Goal: Task Accomplishment & Management: Manage account settings

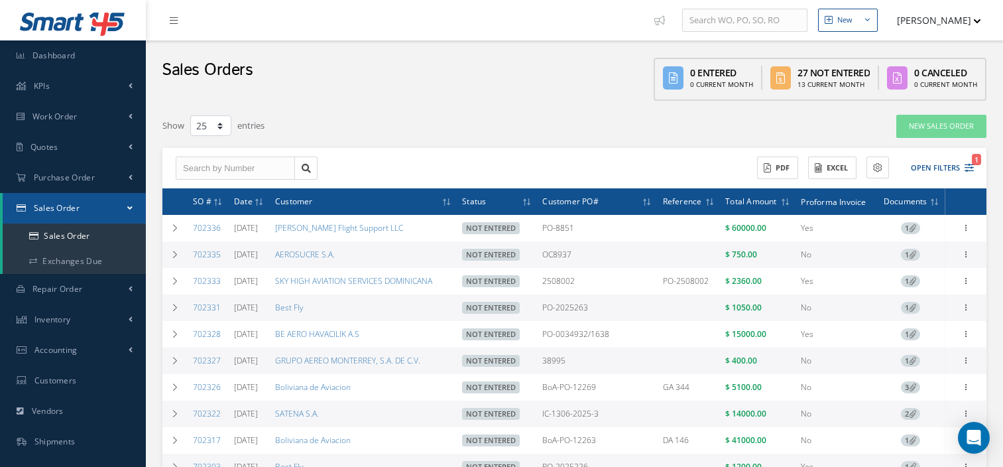
select select "25"
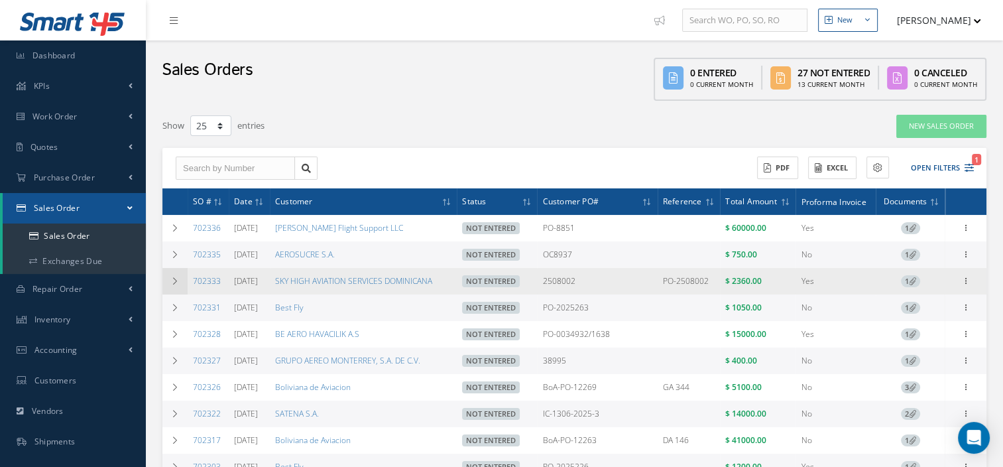
click at [166, 284] on td at bounding box center [174, 281] width 25 height 27
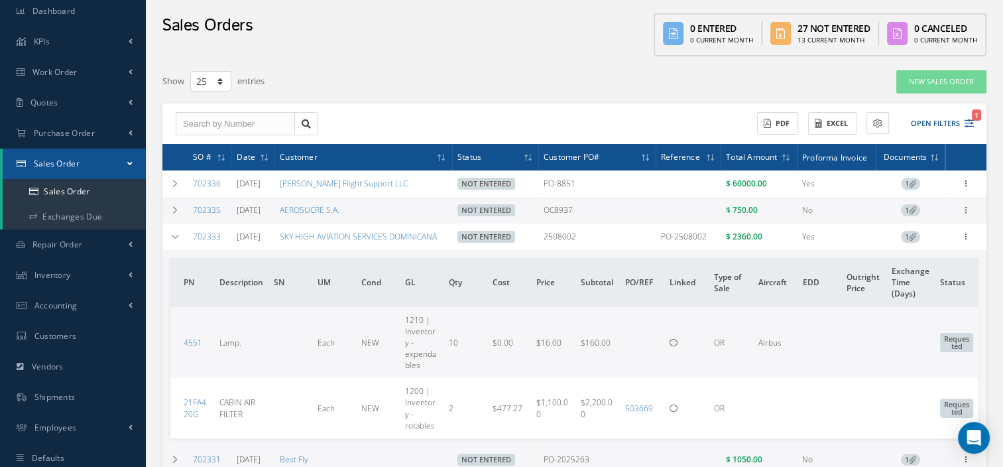
scroll to position [48, 0]
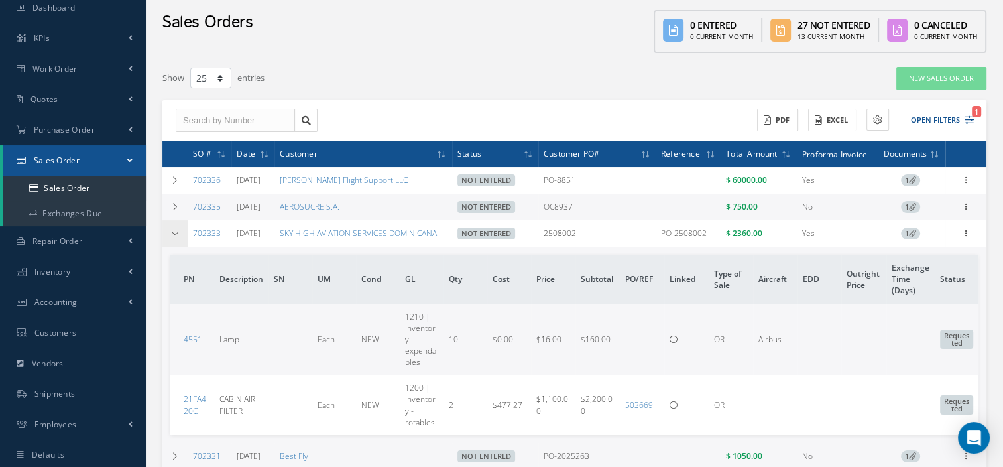
click at [172, 239] on td at bounding box center [174, 233] width 25 height 27
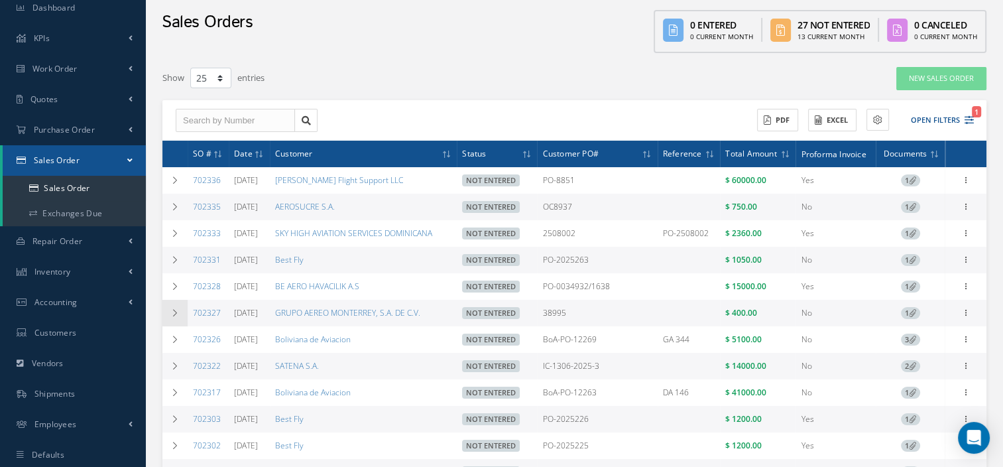
click at [180, 312] on td at bounding box center [174, 313] width 25 height 27
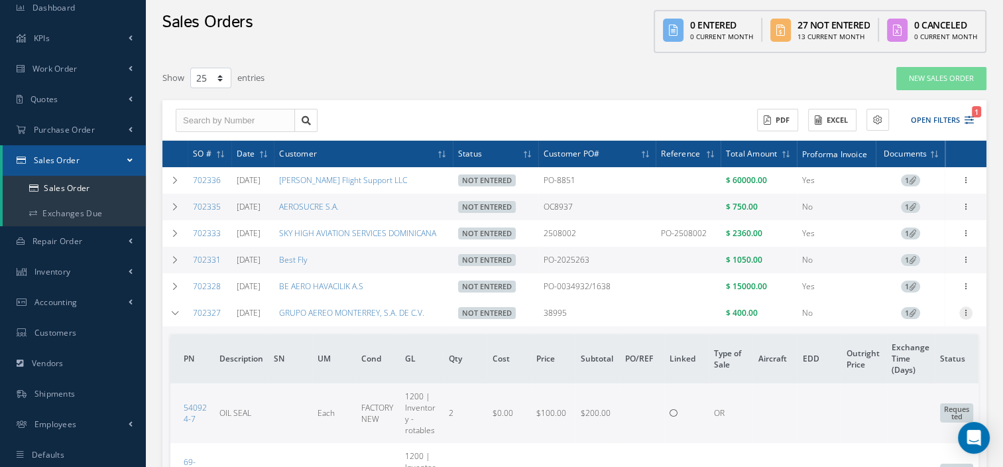
click at [966, 316] on icon at bounding box center [966, 311] width 13 height 11
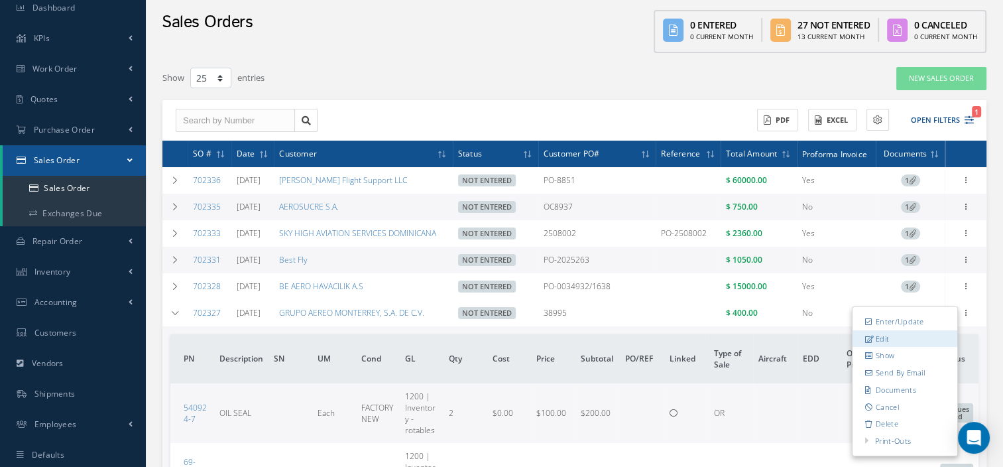
click at [902, 343] on link "Edit" at bounding box center [905, 338] width 105 height 17
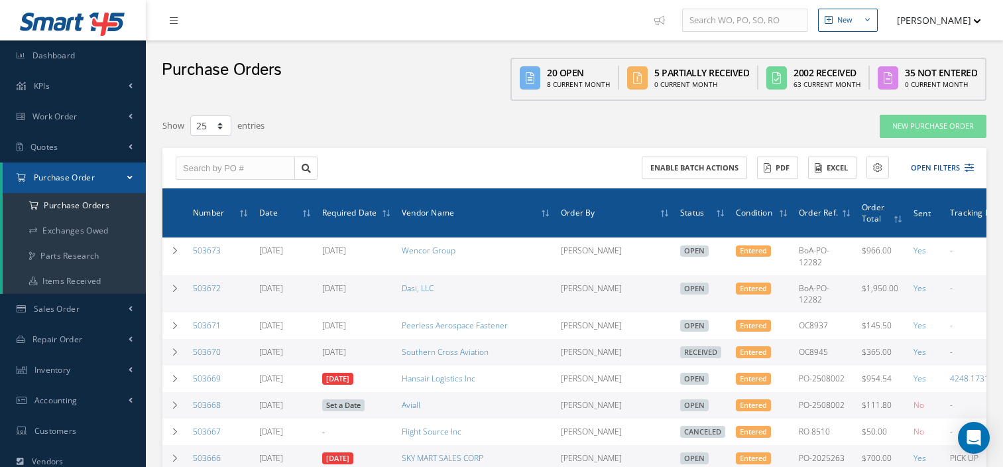
select select "25"
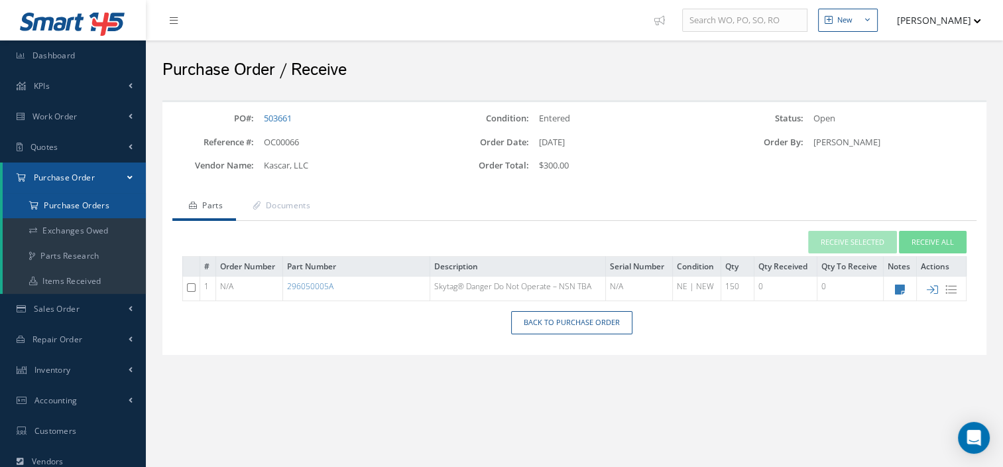
click at [96, 200] on a=1&status_id=2&status_id=3&status_id=5&collapsedFilters"] "Purchase Orders" at bounding box center [74, 205] width 143 height 25
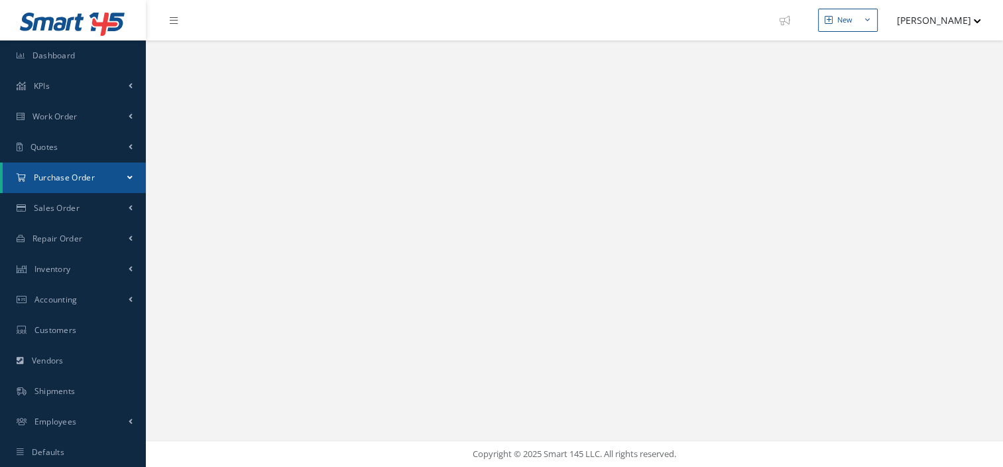
select select "25"
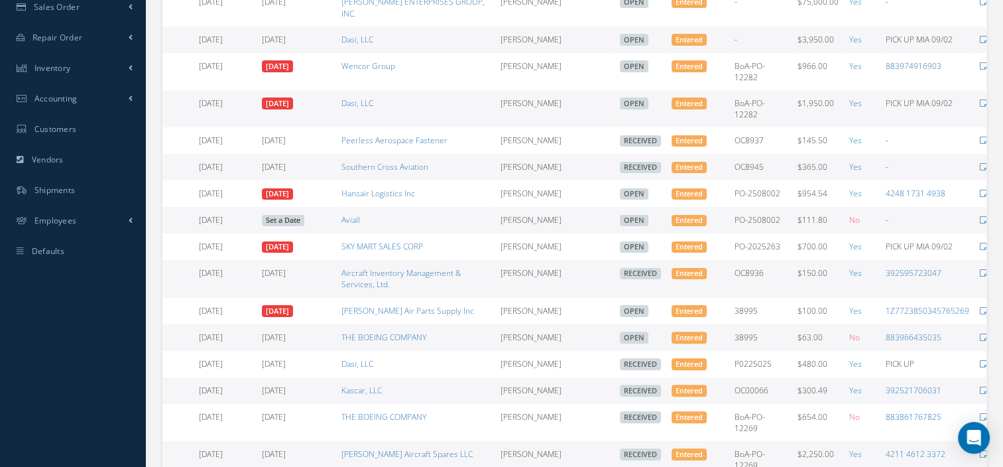
scroll to position [0, 138]
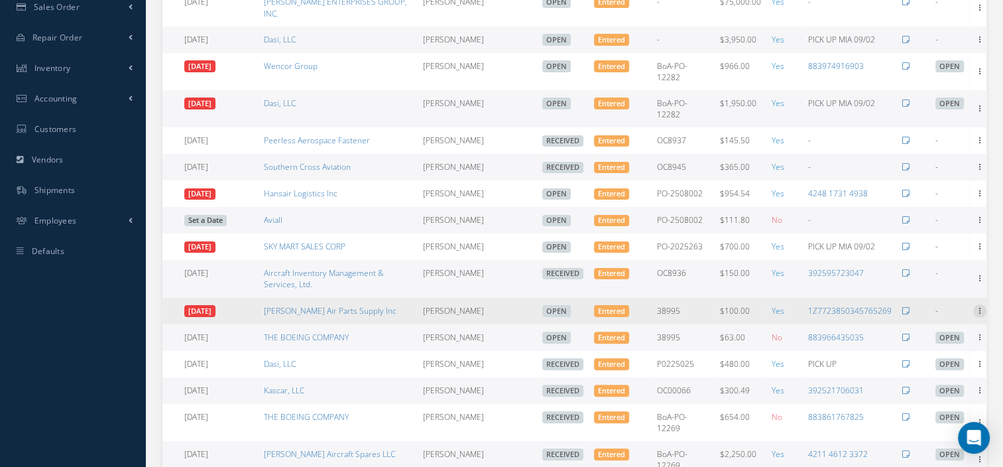
click at [976, 304] on icon at bounding box center [979, 309] width 13 height 11
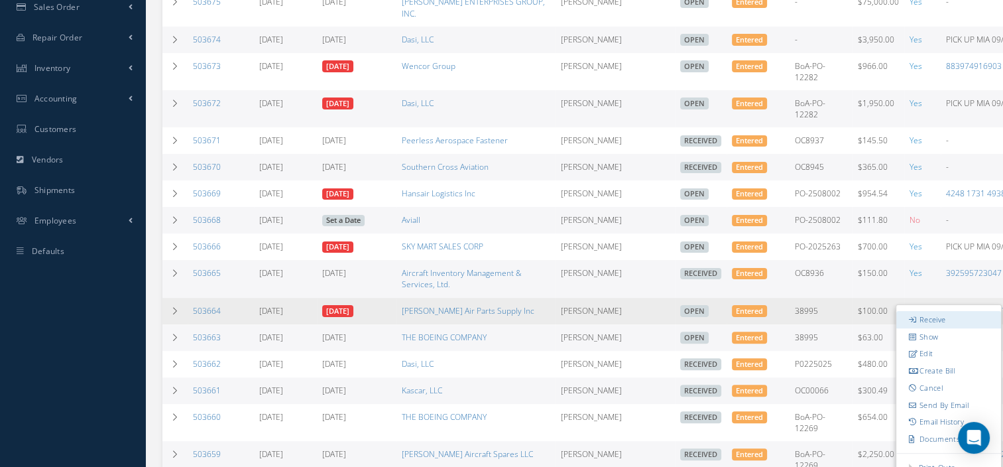
click at [924, 311] on link "Receive" at bounding box center [949, 319] width 105 height 17
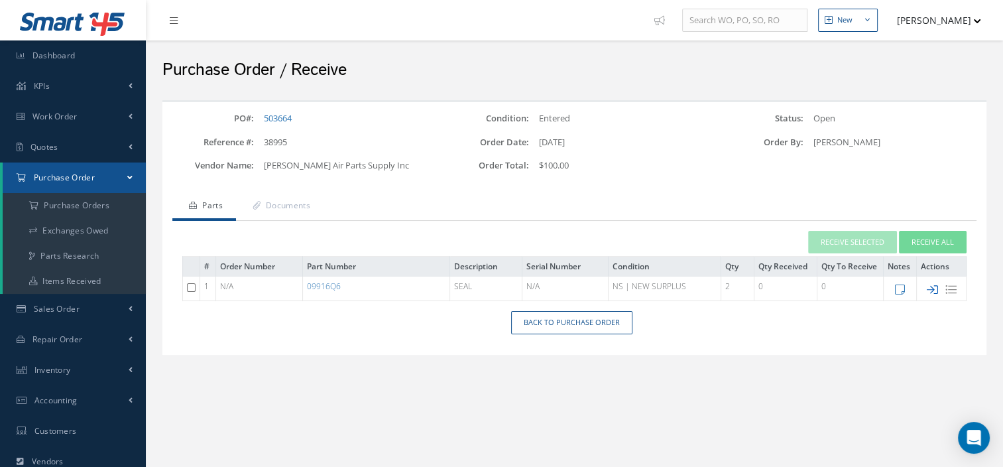
click at [927, 292] on icon at bounding box center [932, 289] width 11 height 11
type input "[DATE]"
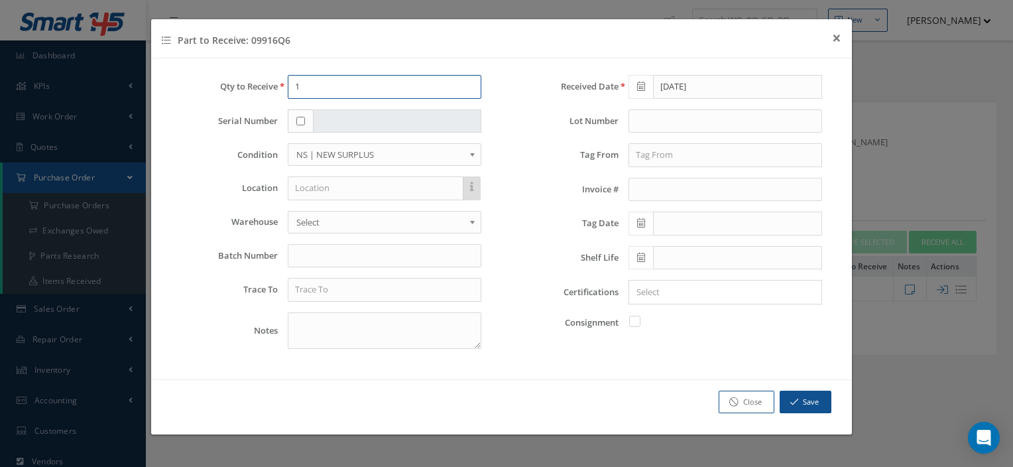
drag, startPoint x: 339, startPoint y: 90, endPoint x: 241, endPoint y: 101, distance: 98.1
click at [241, 101] on div "Qty to Receive 1 Serial Number Condition OH | OVERHAUL SV | SERVICEABLE RP | RE…" at bounding box center [331, 217] width 341 height 284
type input "2"
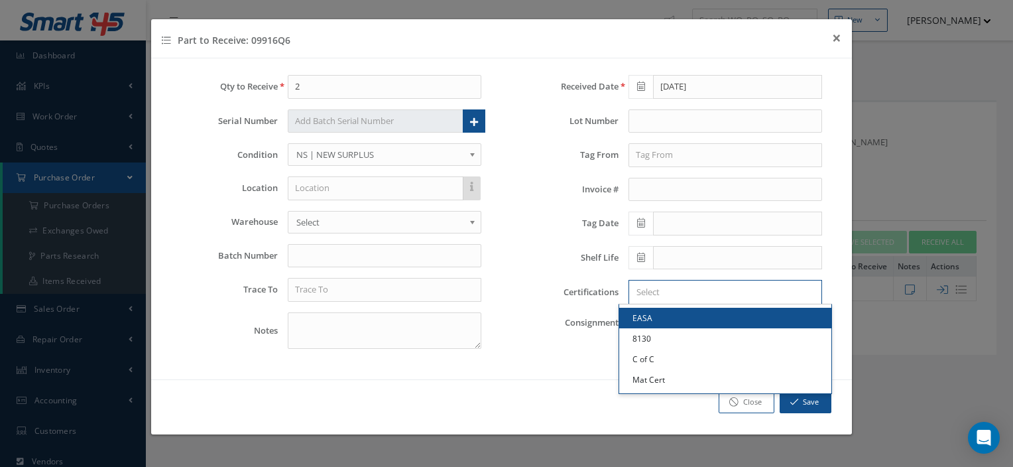
click at [719, 287] on input "Search for option" at bounding box center [723, 292] width 184 height 14
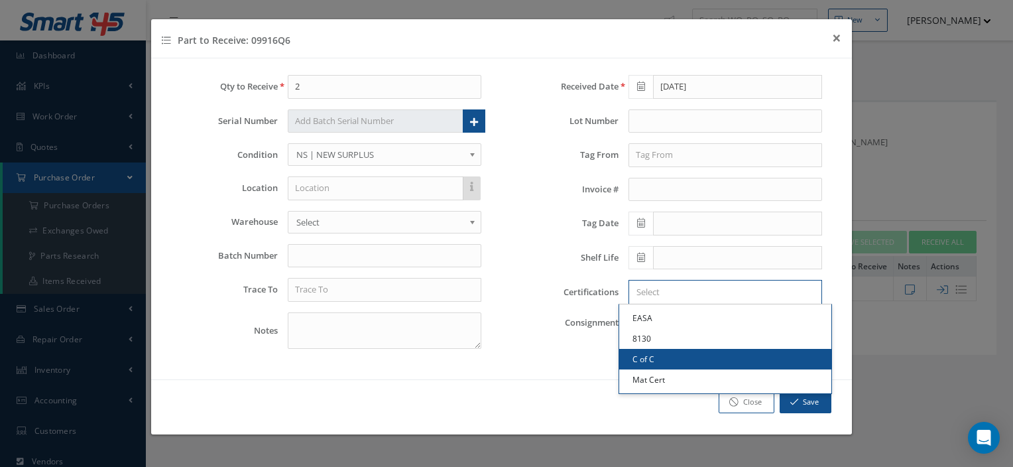
click at [661, 359] on link "C of C" at bounding box center [725, 359] width 212 height 21
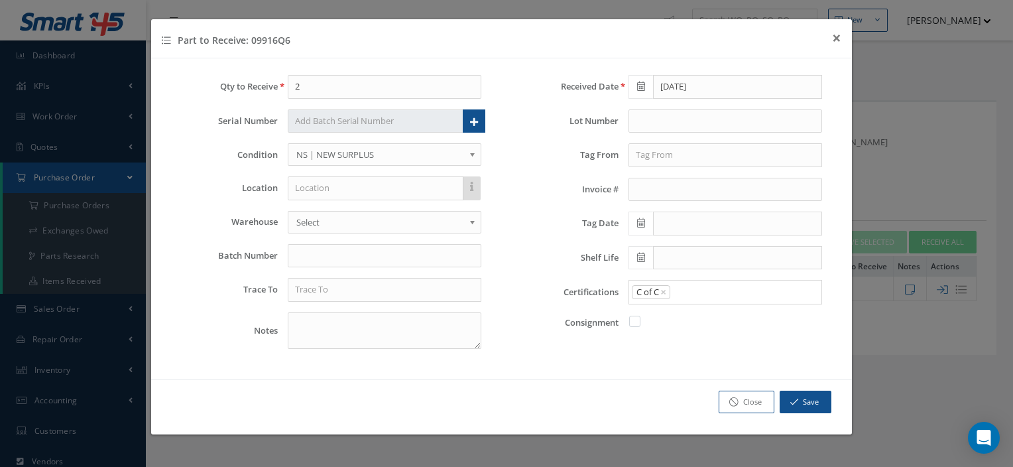
click at [722, 280] on div "C of C × × Loading..." at bounding box center [726, 292] width 194 height 25
click at [719, 286] on input "Search for option" at bounding box center [743, 292] width 143 height 14
click at [688, 372] on link "Mat Cert" at bounding box center [725, 379] width 212 height 21
click at [688, 372] on div "Qty to Receive 2 Serial Number Serial Numbers You must enter 2 serial numbers (…" at bounding box center [501, 218] width 701 height 321
click at [337, 290] on input "text" at bounding box center [385, 290] width 194 height 24
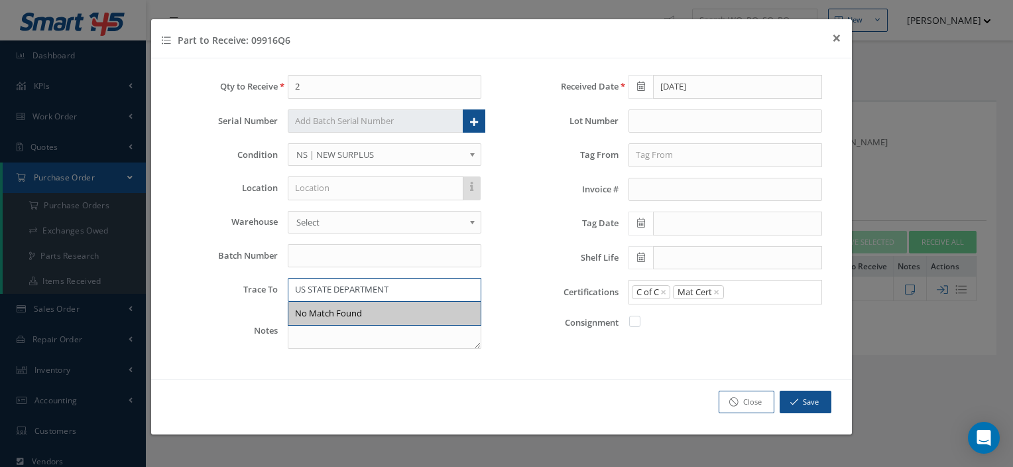
type input "US STATE DEPARTMENT"
drag, startPoint x: 604, startPoint y: 371, endPoint x: 517, endPoint y: 353, distance: 88.8
click at [517, 353] on div "Received Date 09/02/2025 Lot Number Tag From Invoice # Tag Date Shelf Life Cert…" at bounding box center [672, 217] width 341 height 284
drag, startPoint x: 815, startPoint y: 402, endPoint x: 734, endPoint y: 344, distance: 99.4
click at [734, 344] on div "Received Date 09/02/2025 Lot Number Tag From Invoice # Tag Date Shelf Life Cert…" at bounding box center [672, 217] width 341 height 284
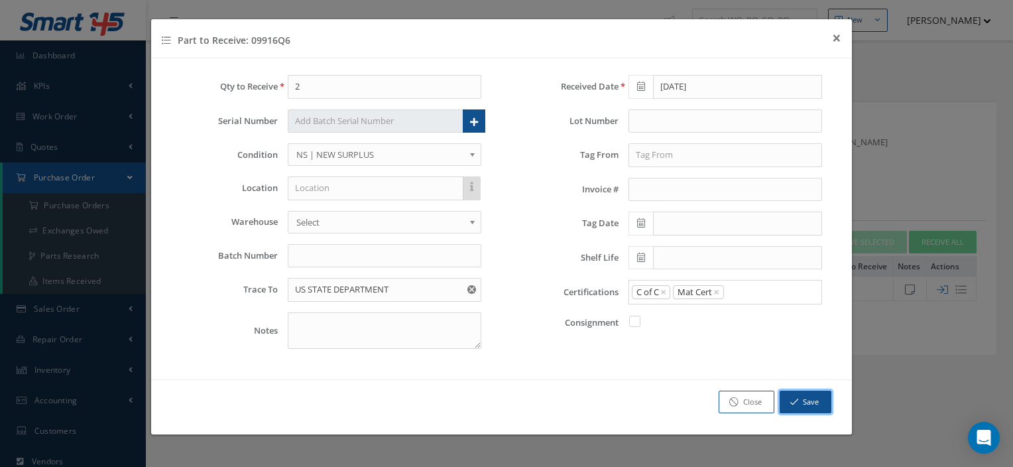
click at [794, 410] on button "Save" at bounding box center [806, 402] width 52 height 23
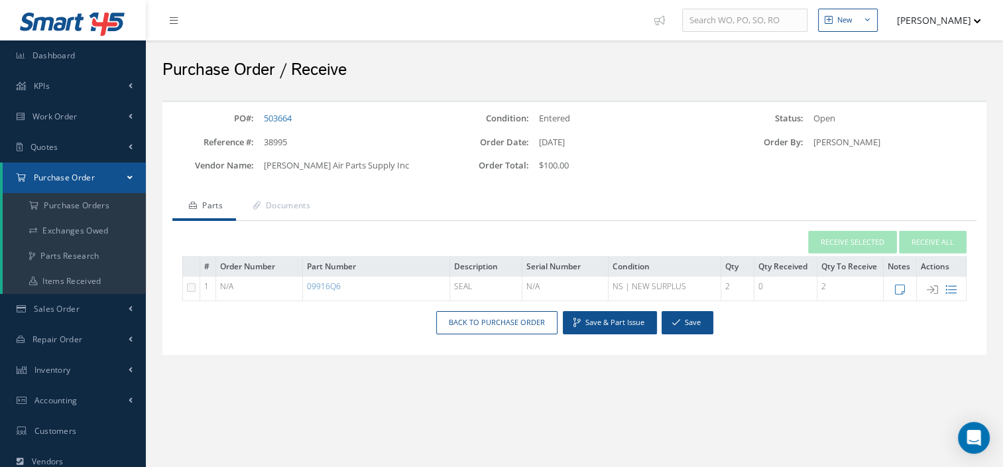
click at [382, 366] on div "PO#: 503664 Condition: Entered Status: Open Reference #: 38995 Order Date: 08/2…" at bounding box center [575, 235] width 844 height 271
click at [284, 199] on link "Documents" at bounding box center [280, 207] width 88 height 28
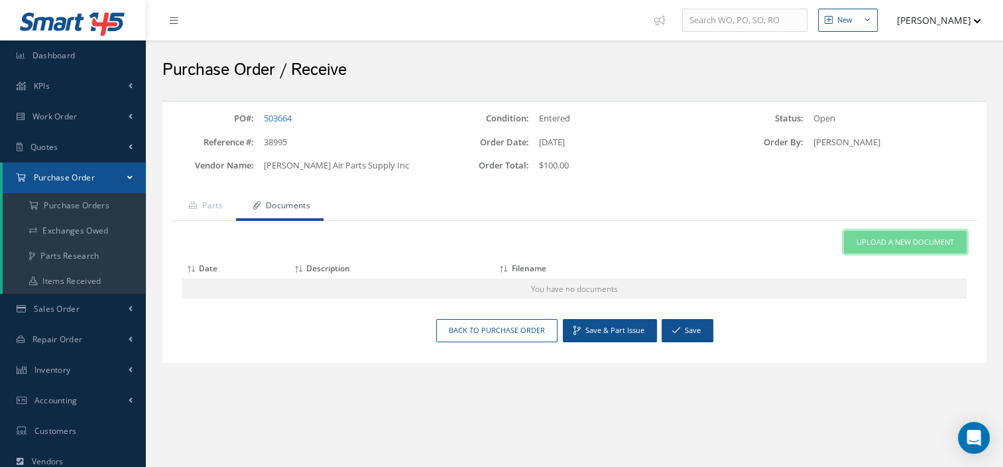
click at [895, 237] on span "Upload a New Document" at bounding box center [905, 242] width 97 height 11
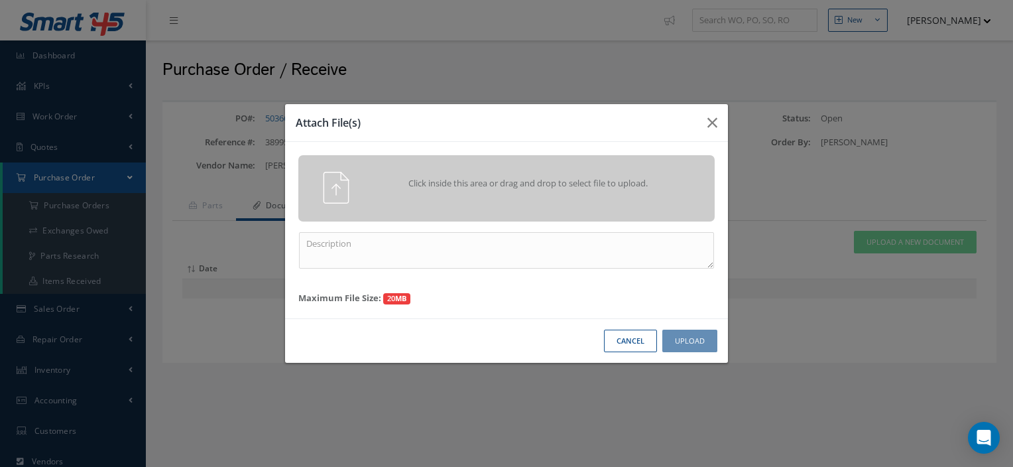
click at [502, 190] on span "Click inside this area or drag and drop to select file to upload." at bounding box center [528, 183] width 301 height 13
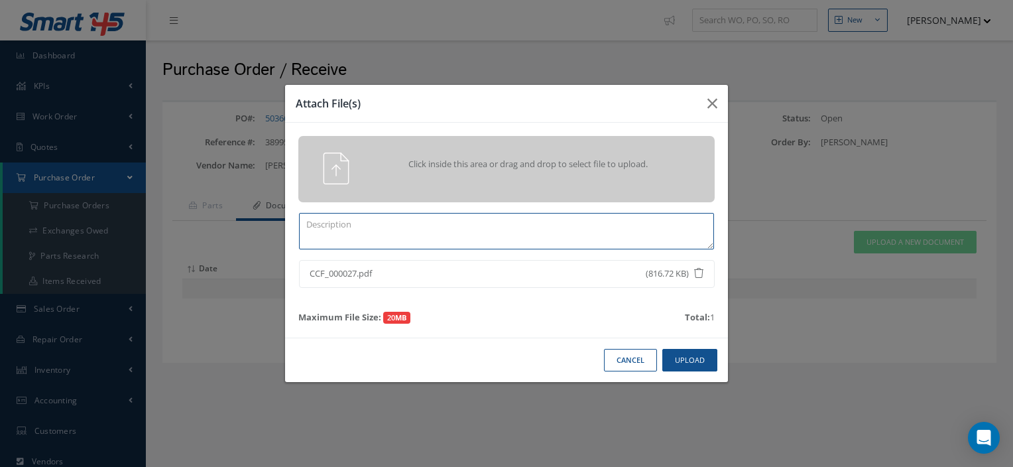
click at [385, 239] on textarea at bounding box center [506, 231] width 415 height 36
type textarea "CERTS 503664"
click at [700, 345] on div "Cancel Upload" at bounding box center [506, 360] width 443 height 45
click at [686, 361] on button "Upload" at bounding box center [689, 360] width 55 height 23
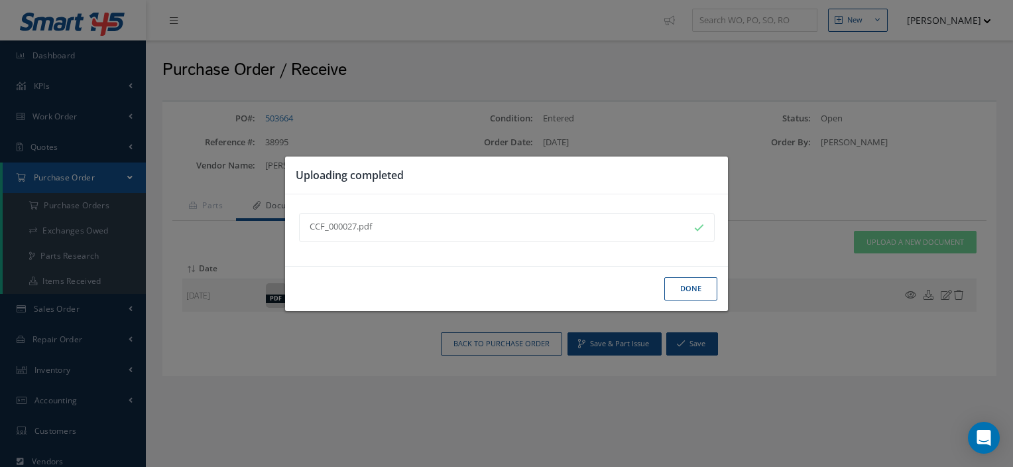
click at [668, 284] on button "Done" at bounding box center [690, 288] width 53 height 23
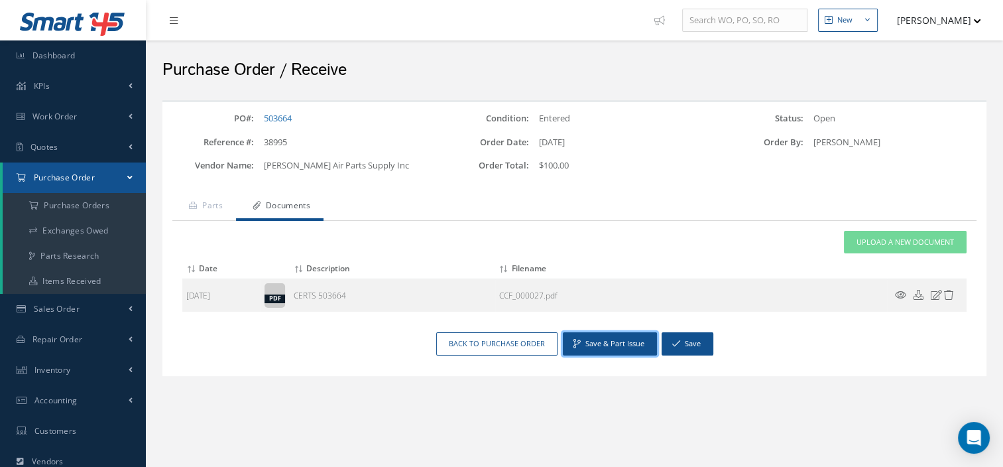
click at [609, 344] on button "Save & Part Issue" at bounding box center [610, 343] width 94 height 23
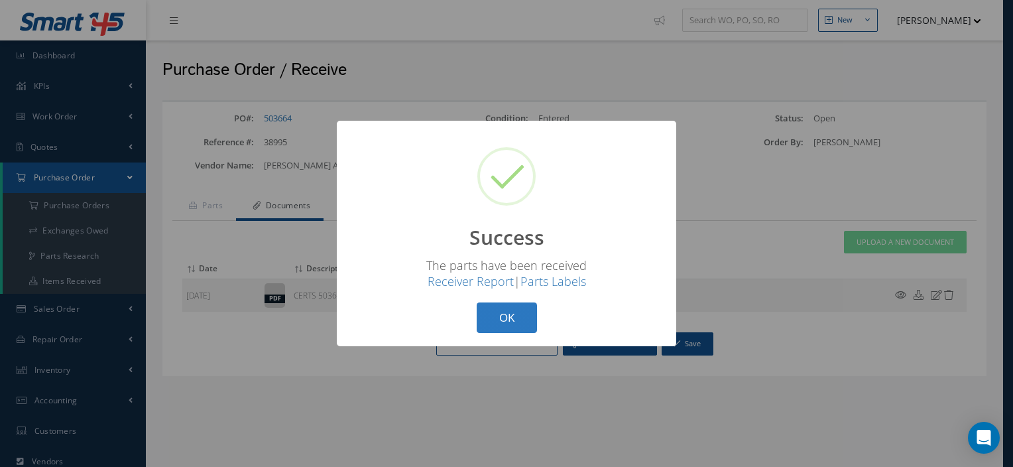
click at [496, 319] on button "OK" at bounding box center [507, 317] width 60 height 31
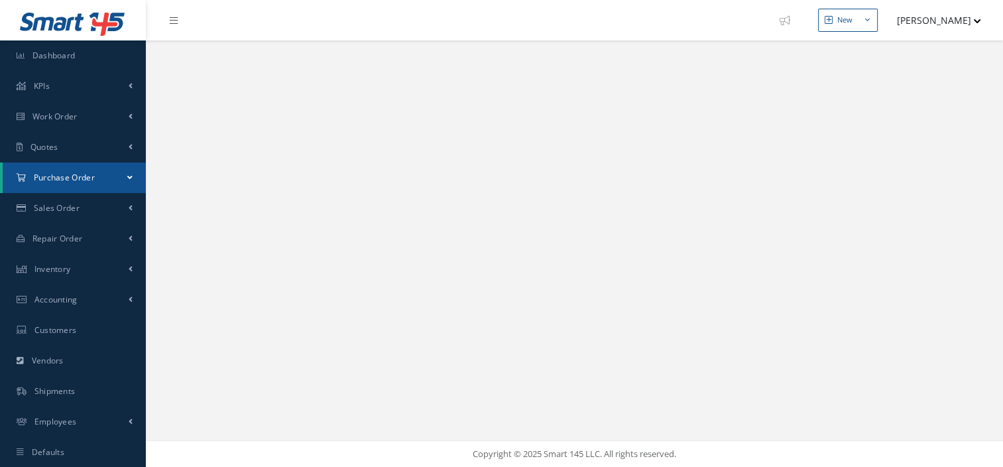
select select "25"
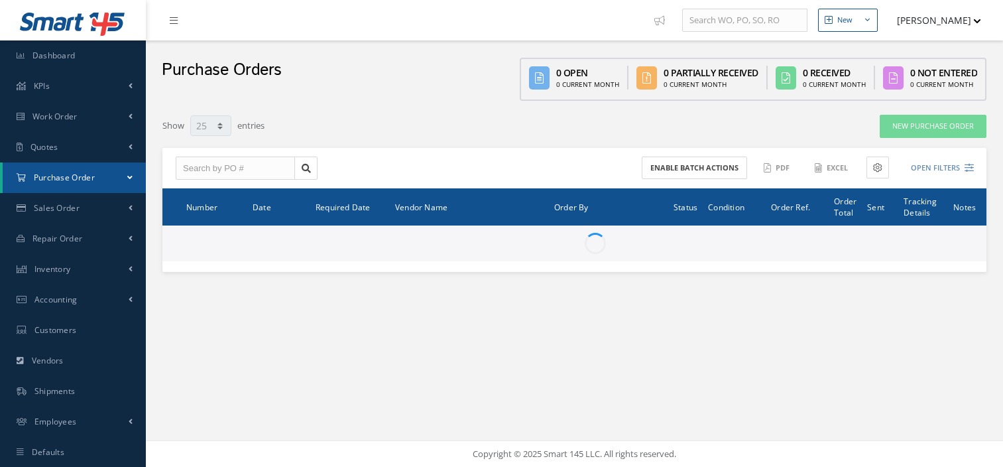
select select "25"
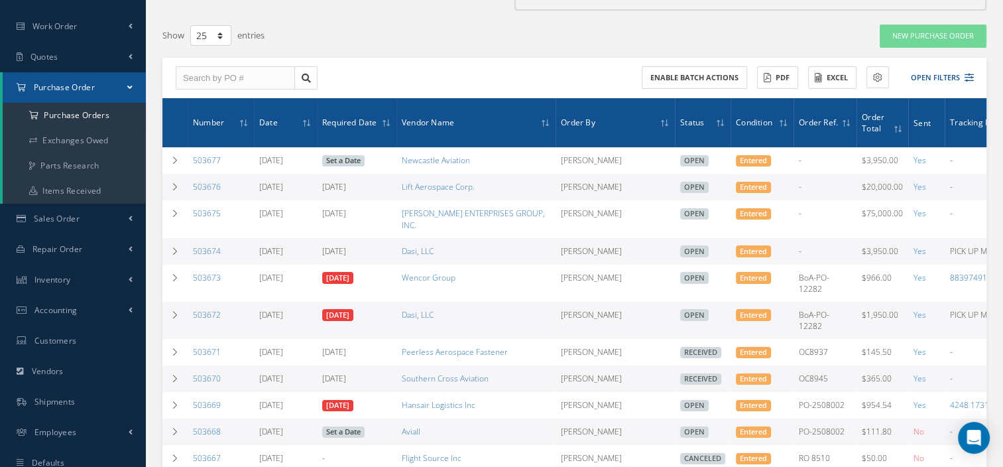
scroll to position [71, 0]
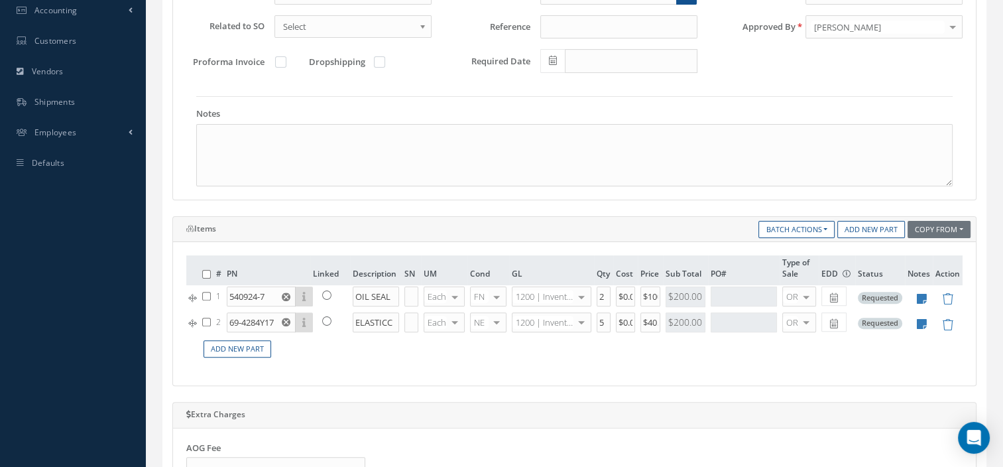
scroll to position [342, 0]
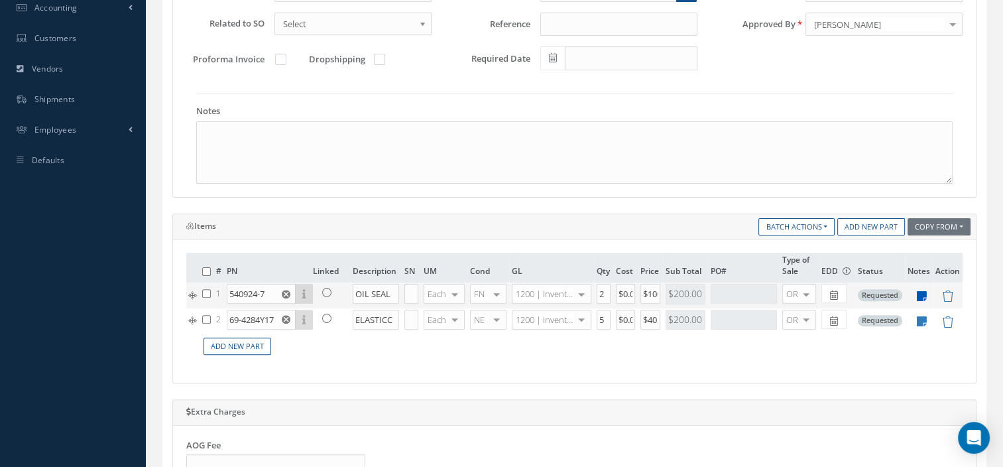
click at [923, 296] on icon at bounding box center [922, 295] width 10 height 11
type textarea "CERT 8130"
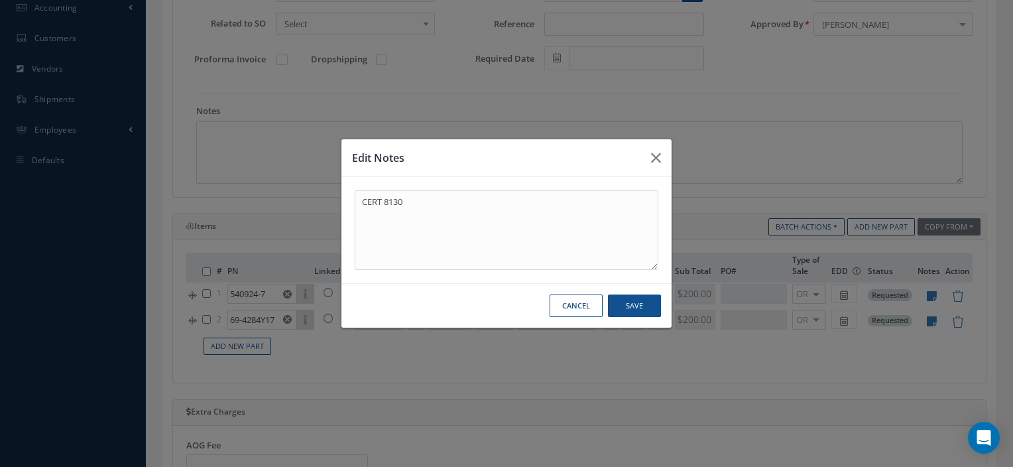
click at [572, 304] on button "Cancel" at bounding box center [576, 305] width 53 height 23
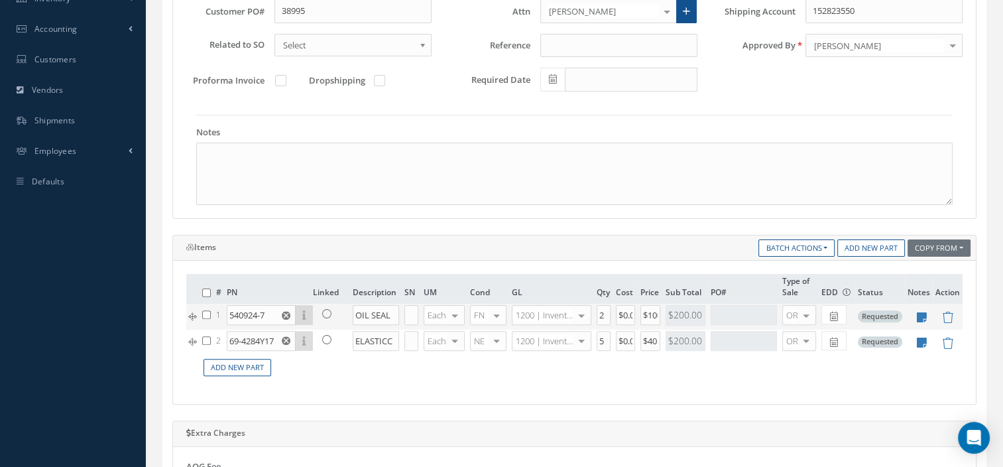
scroll to position [325, 0]
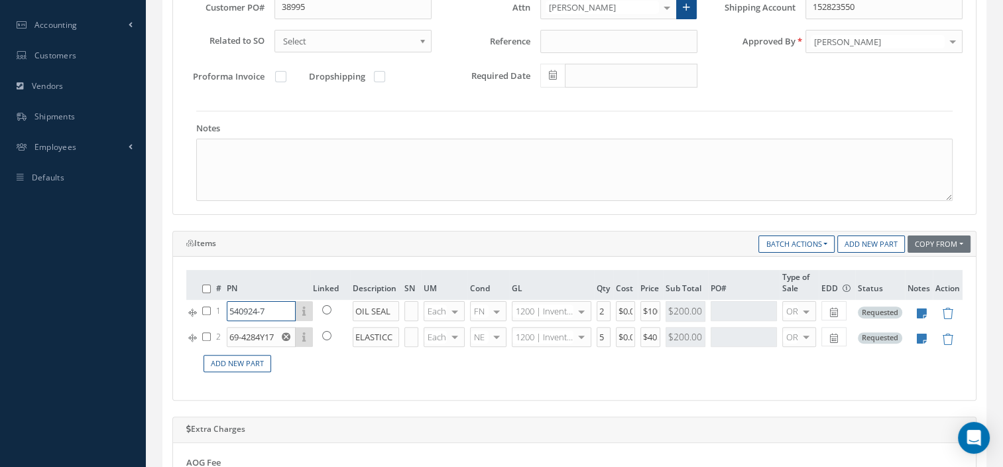
drag, startPoint x: 276, startPoint y: 314, endPoint x: 165, endPoint y: 334, distance: 112.5
click at [165, 334] on div "Items Copy From Purchase Order Customer Quotation Sales Order Add New Part Batc…" at bounding box center [574, 316] width 824 height 170
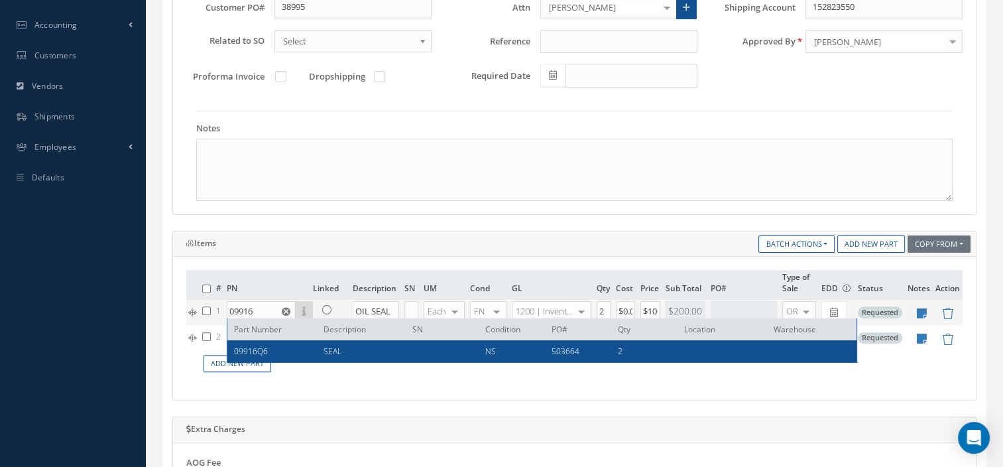
click at [270, 348] on div "09916Q6" at bounding box center [274, 350] width 80 height 11
type input "09916Q6"
type input "SEAL"
type input "$50"
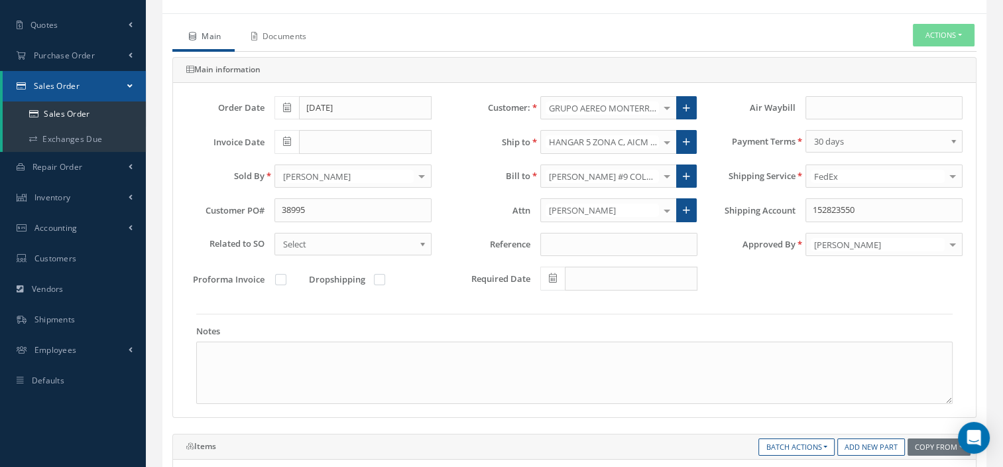
click at [266, 39] on link "Documents" at bounding box center [278, 38] width 86 height 28
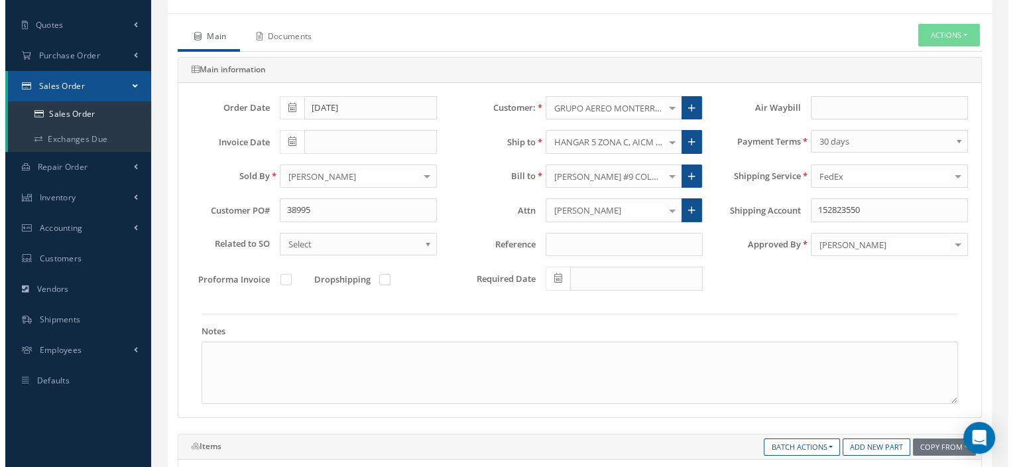
scroll to position [50, 0]
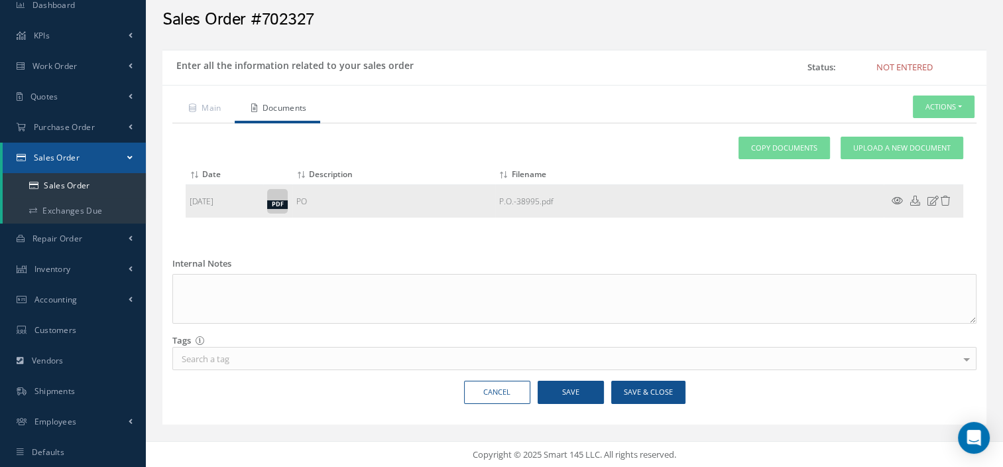
click at [902, 200] on icon at bounding box center [897, 201] width 11 height 10
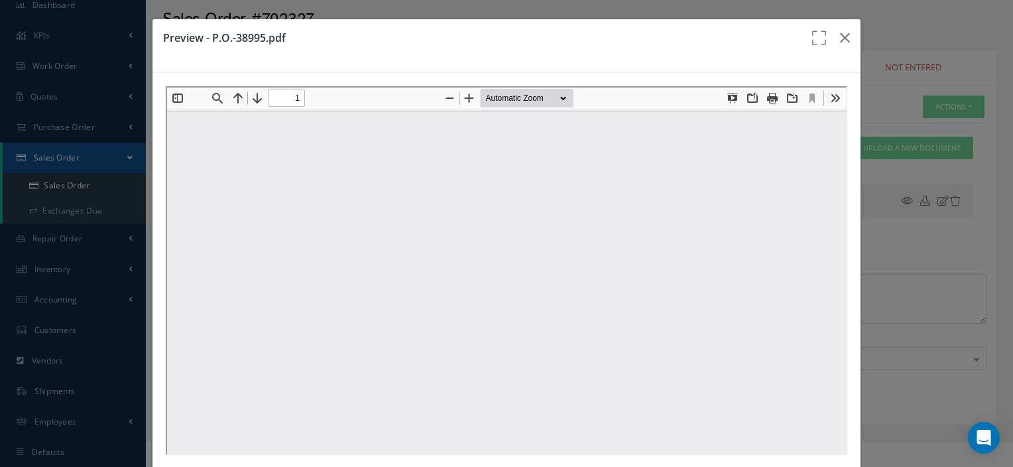
scroll to position [0, 0]
type input "0"
type input "1"
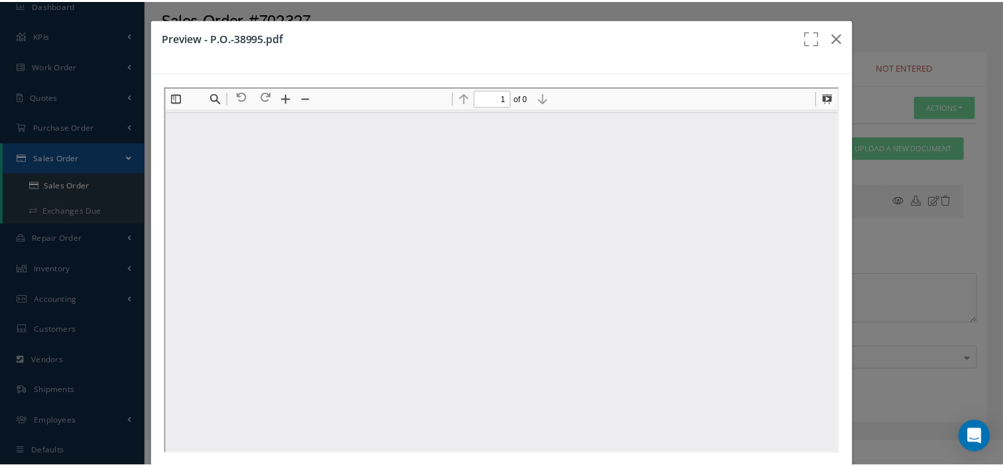
scroll to position [6, 0]
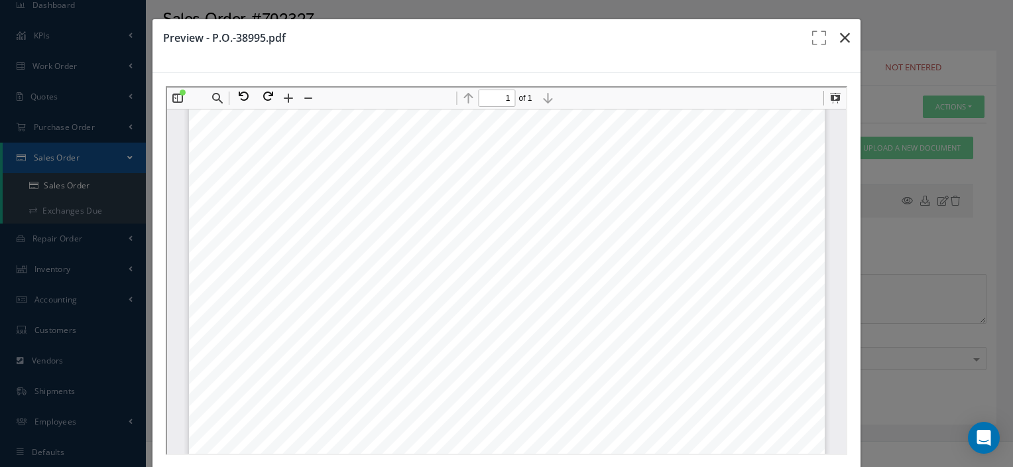
click at [840, 31] on icon "button" at bounding box center [845, 38] width 10 height 16
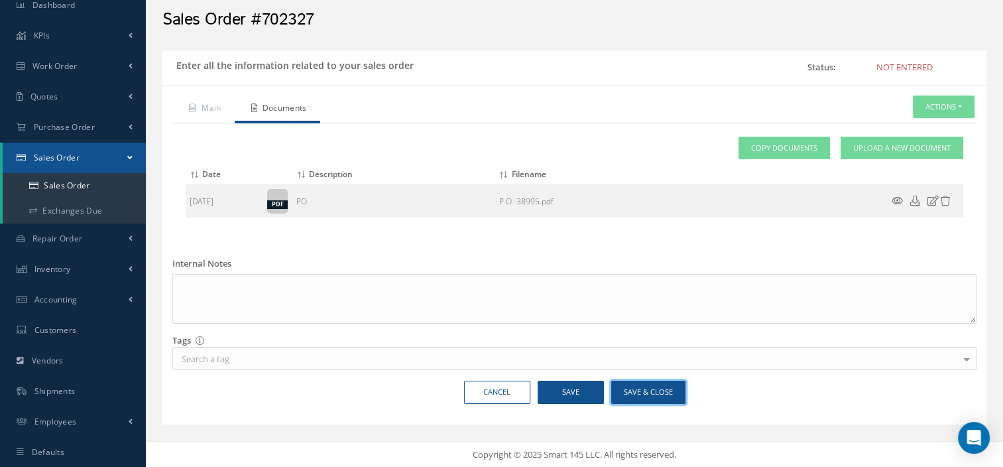
click at [637, 389] on button "Save & Close" at bounding box center [648, 392] width 74 height 23
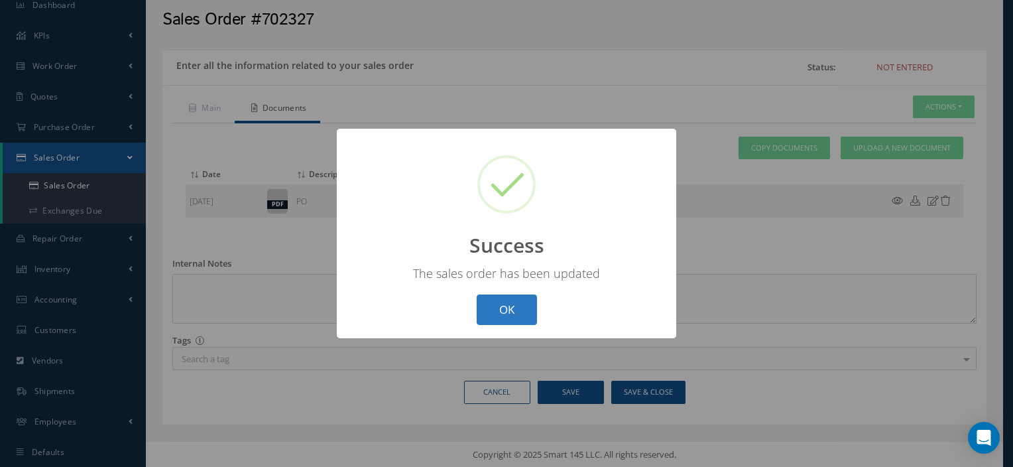
click at [487, 304] on button "OK" at bounding box center [507, 309] width 60 height 31
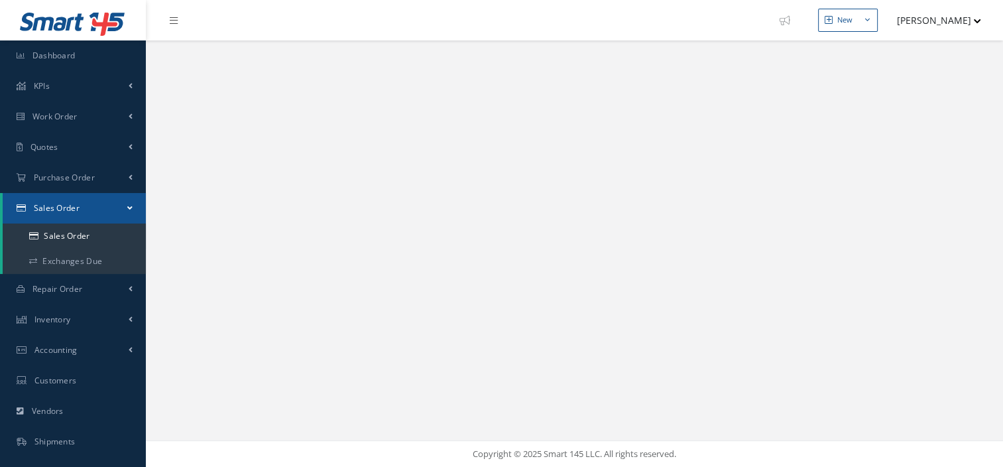
select select "25"
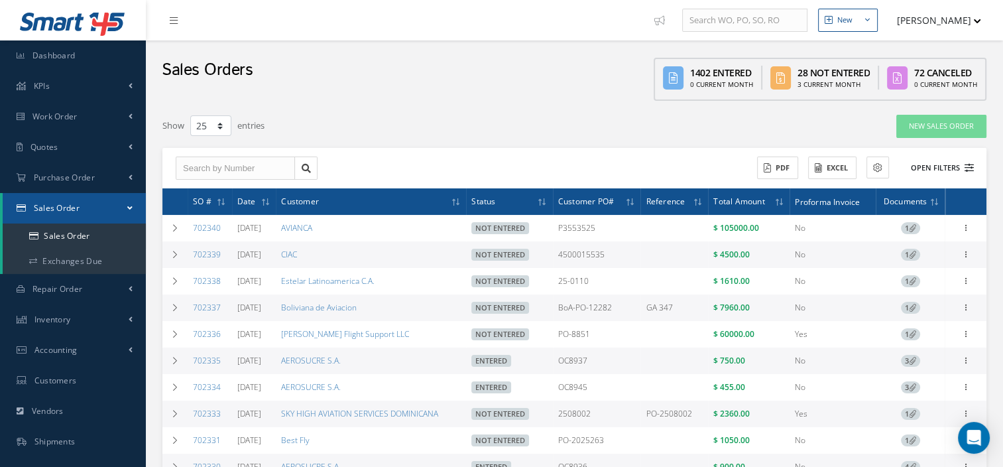
click at [944, 172] on button "Open Filters" at bounding box center [936, 168] width 75 height 22
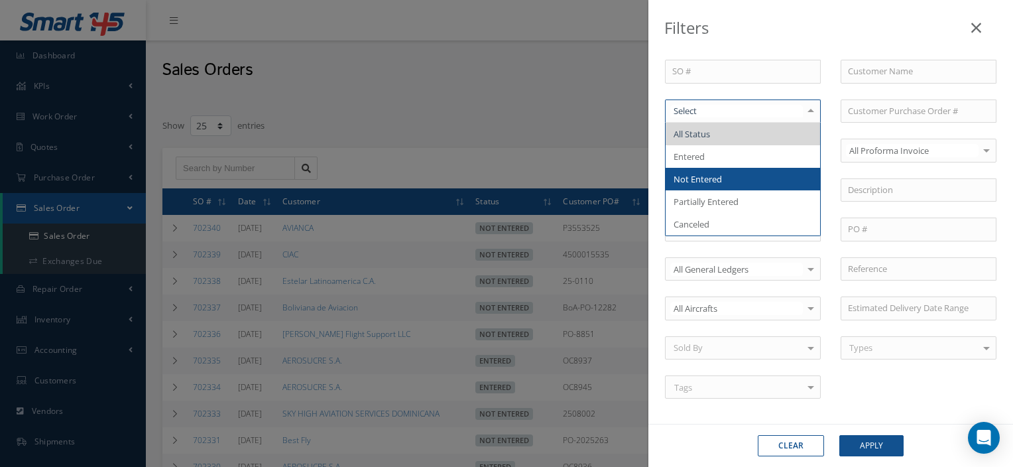
click at [716, 176] on span "Not Entered" at bounding box center [698, 179] width 48 height 12
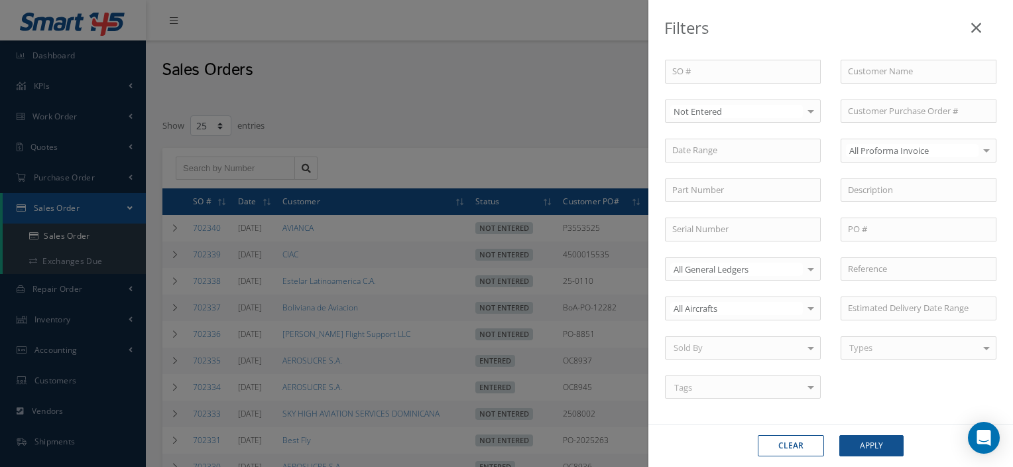
click at [873, 456] on div "Clear Apply" at bounding box center [831, 445] width 365 height 43
click at [863, 447] on button "Apply" at bounding box center [872, 445] width 64 height 21
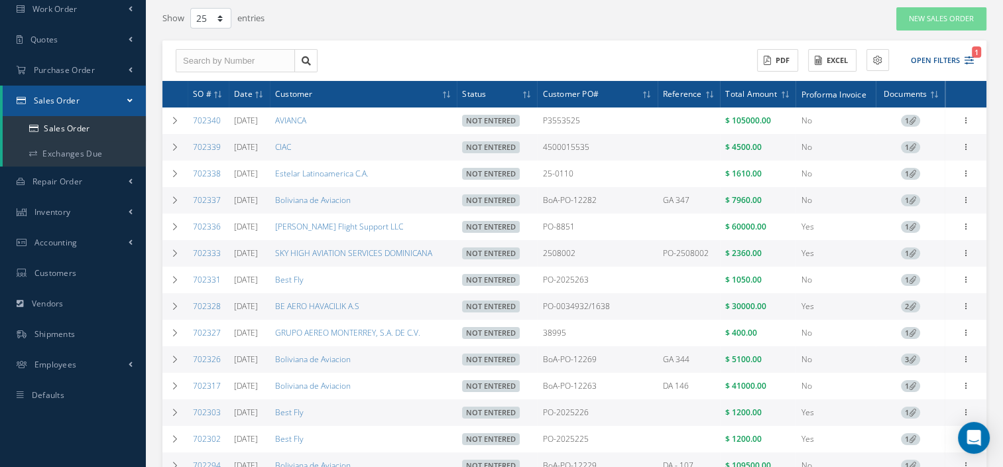
scroll to position [108, 0]
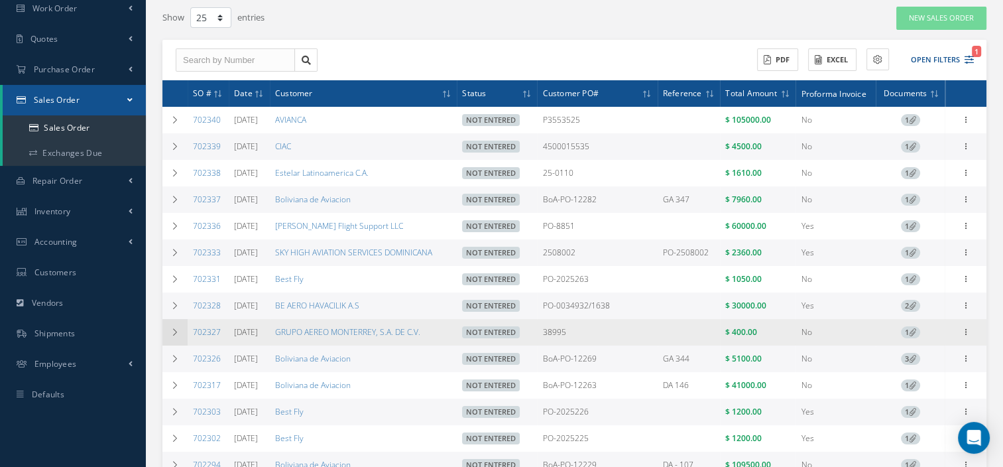
click at [172, 336] on icon at bounding box center [174, 332] width 9 height 8
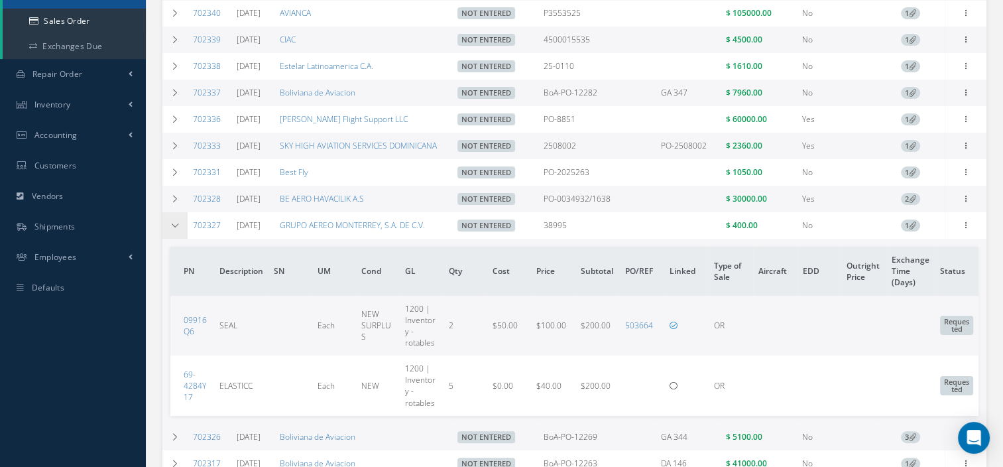
scroll to position [218, 0]
